Goal: Information Seeking & Learning: Find contact information

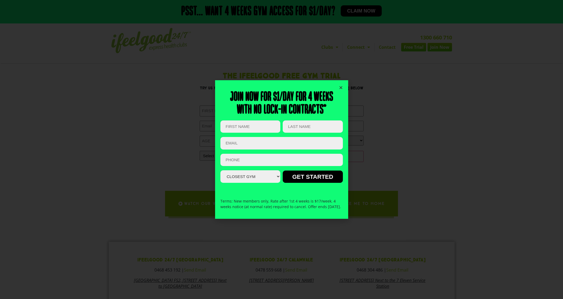
click at [426, 83] on div "Join now for $1/day for 4 weeks With no lock-in contracts* Company This field i…" at bounding box center [281, 149] width 563 height 299
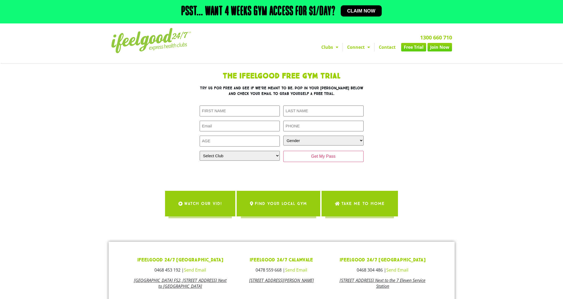
click at [441, 46] on link "Join Now" at bounding box center [439, 47] width 24 height 9
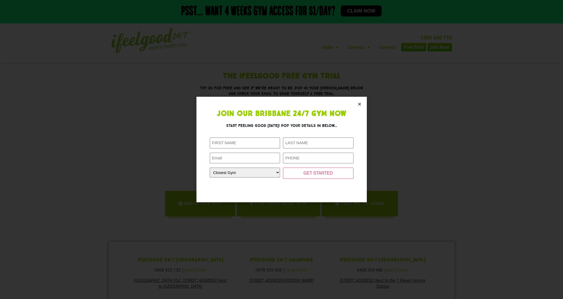
click at [359, 103] on icon "Close" at bounding box center [359, 104] width 4 height 4
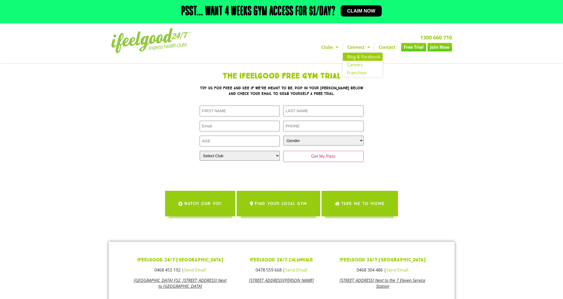
click at [359, 56] on link "Blog & Facebook" at bounding box center [363, 57] width 40 height 8
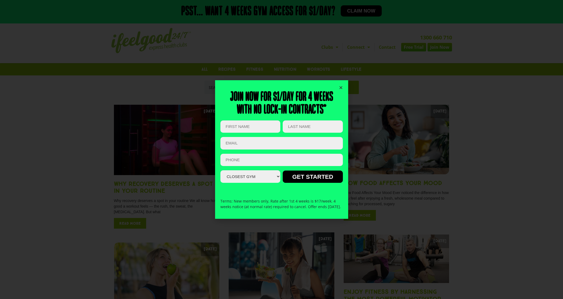
click at [341, 85] on icon "Close" at bounding box center [341, 87] width 4 height 4
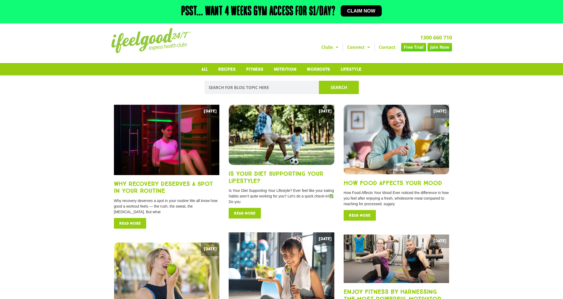
click at [393, 44] on link "Contact" at bounding box center [386, 47] width 25 height 9
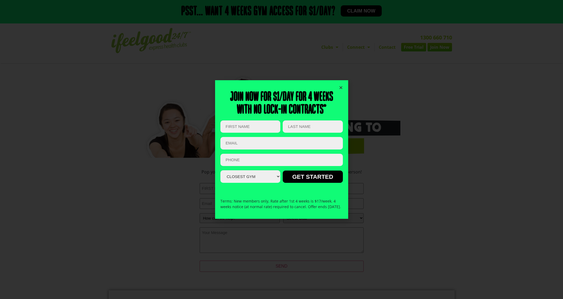
click at [342, 85] on icon "Close" at bounding box center [341, 87] width 4 height 4
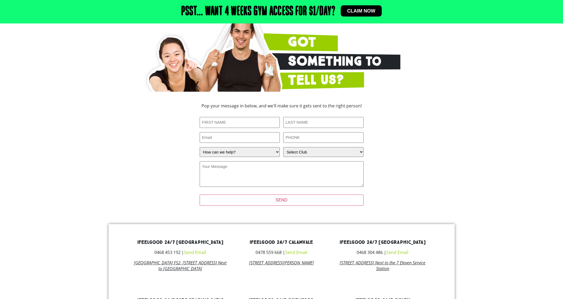
scroll to position [66, 0]
click at [272, 151] on select "How can we help? I have a question about joining I'm a current member who has a…" at bounding box center [240, 152] width 80 height 10
click at [271, 151] on select "How can we help? I have a question about joining I'm a current member who has a…" at bounding box center [240, 152] width 80 height 10
click at [97, 155] on section "GOT Something to Tell Us? Pop your message in below, and we'll make sure it get…" at bounding box center [281, 105] width 563 height 217
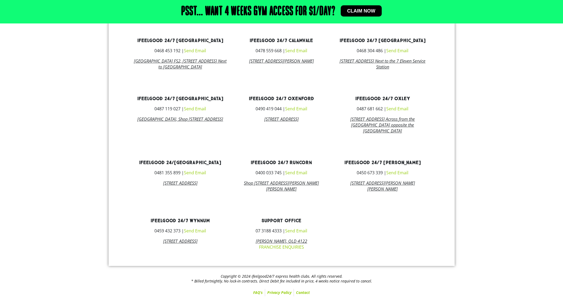
scroll to position [273, 0]
